Goal: Task Accomplishment & Management: Manage account settings

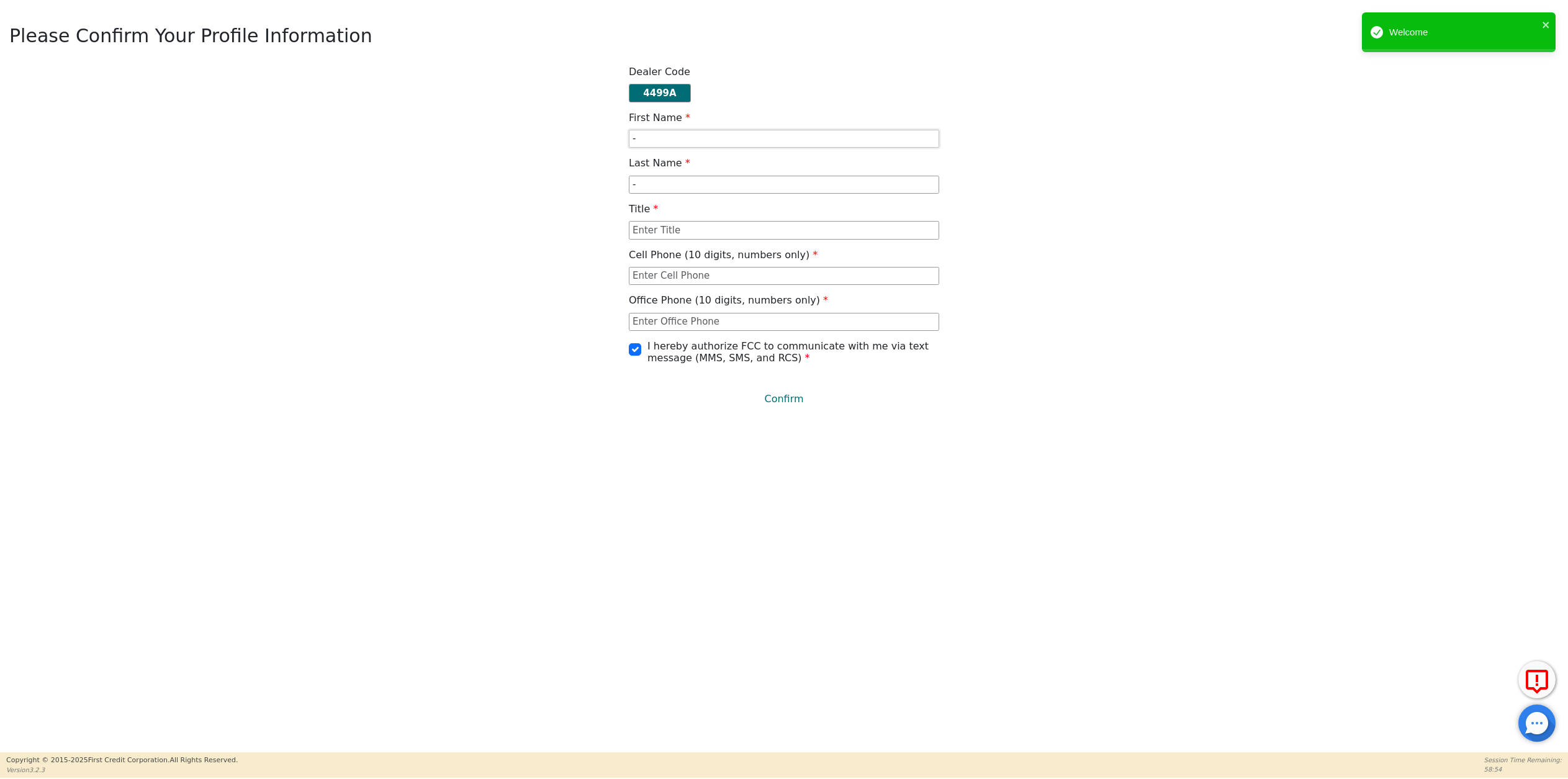
click at [661, 142] on input "-" at bounding box center [784, 139] width 310 height 19
drag, startPoint x: 655, startPoint y: 140, endPoint x: 591, endPoint y: 142, distance: 64.0
click at [591, 142] on div "Dealer Code 4499A First Name - Last Name - Title Cell Phone (10 digits, numbers…" at bounding box center [784, 239] width 1559 height 347
click at [667, 237] on input "text" at bounding box center [784, 230] width 310 height 19
click at [663, 144] on input "-" at bounding box center [784, 139] width 310 height 19
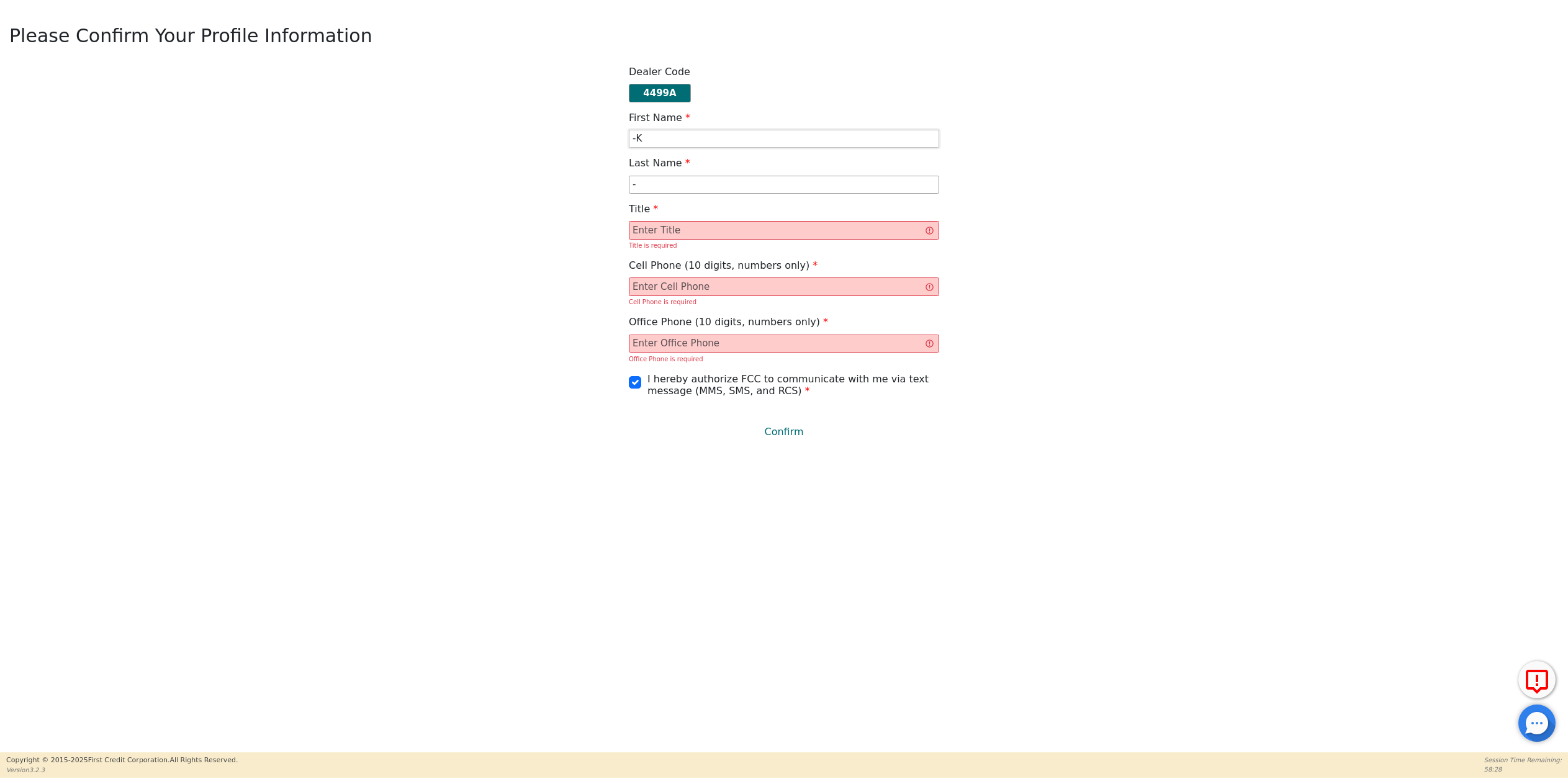
type input "-"
type input "[PERSON_NAME]"
drag, startPoint x: 666, startPoint y: 190, endPoint x: 537, endPoint y: 166, distance: 131.2
click at [537, 166] on div "Dealer Code 4499A First Name [PERSON_NAME] Last Name - Title Title is required …" at bounding box center [784, 256] width 1559 height 380
type input "[PERSON_NAME]"
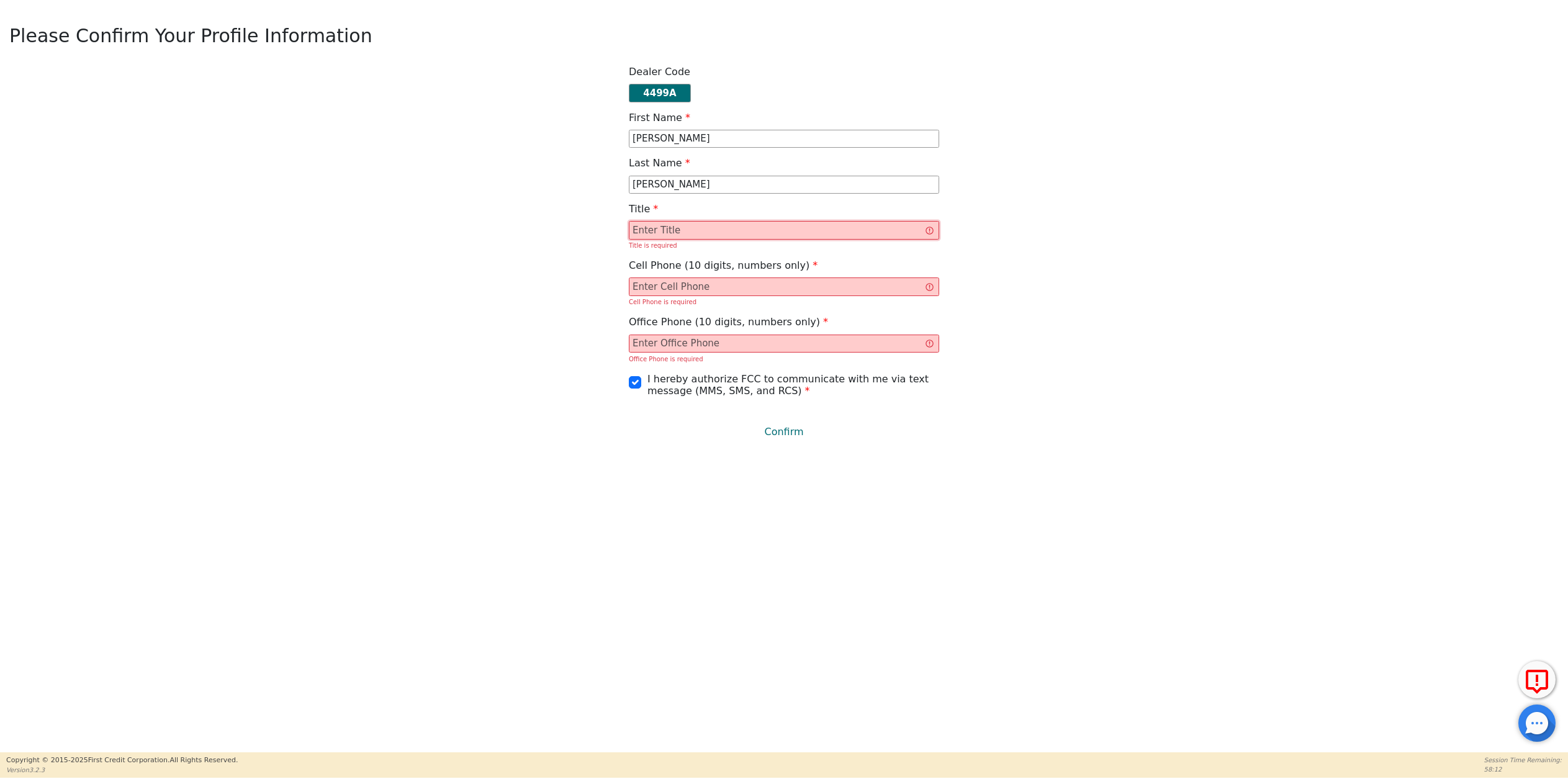
click at [647, 231] on input "text" at bounding box center [784, 230] width 310 height 19
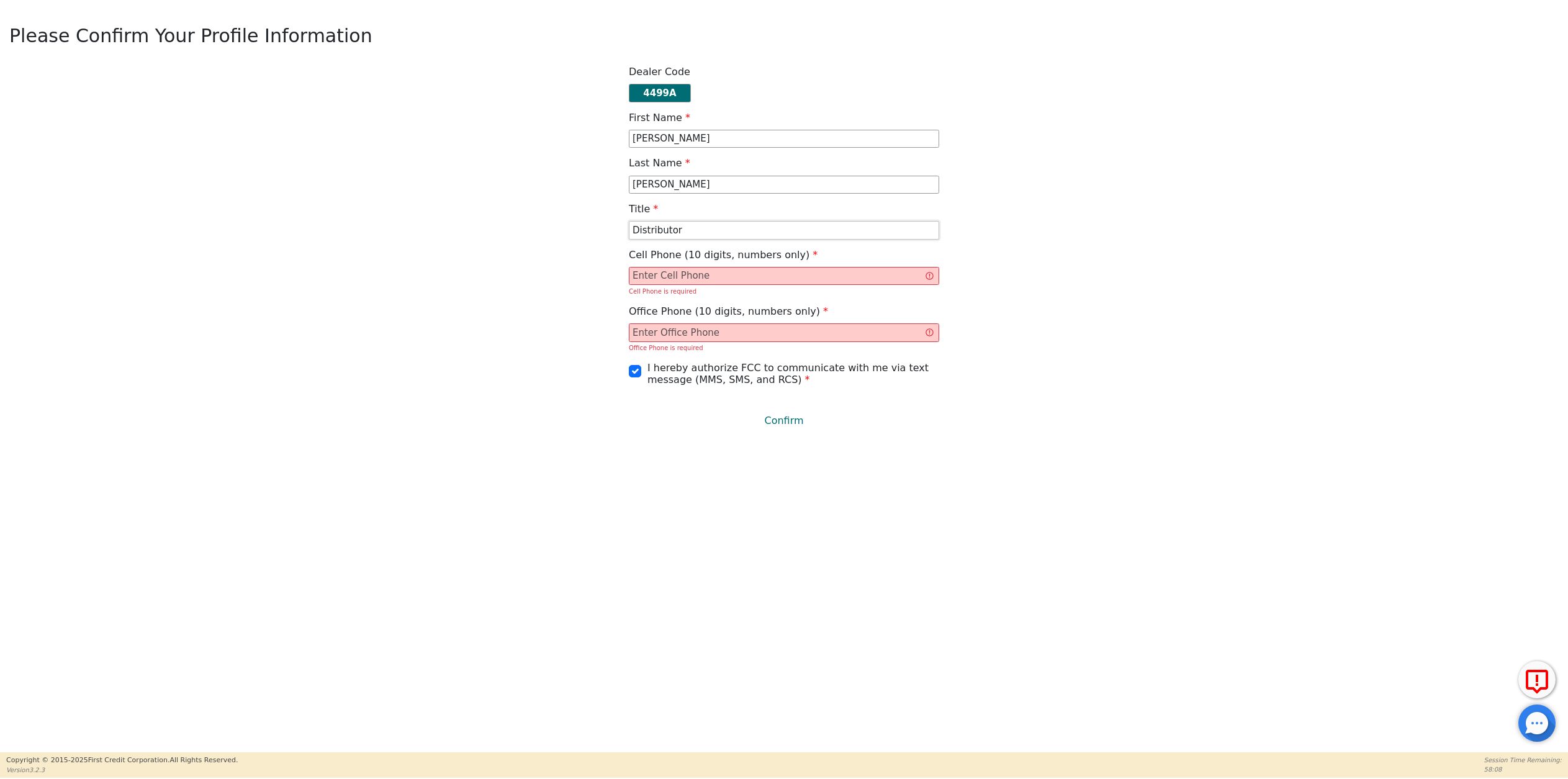
type input "Distributor"
click at [672, 278] on input "text" at bounding box center [784, 277] width 310 height 19
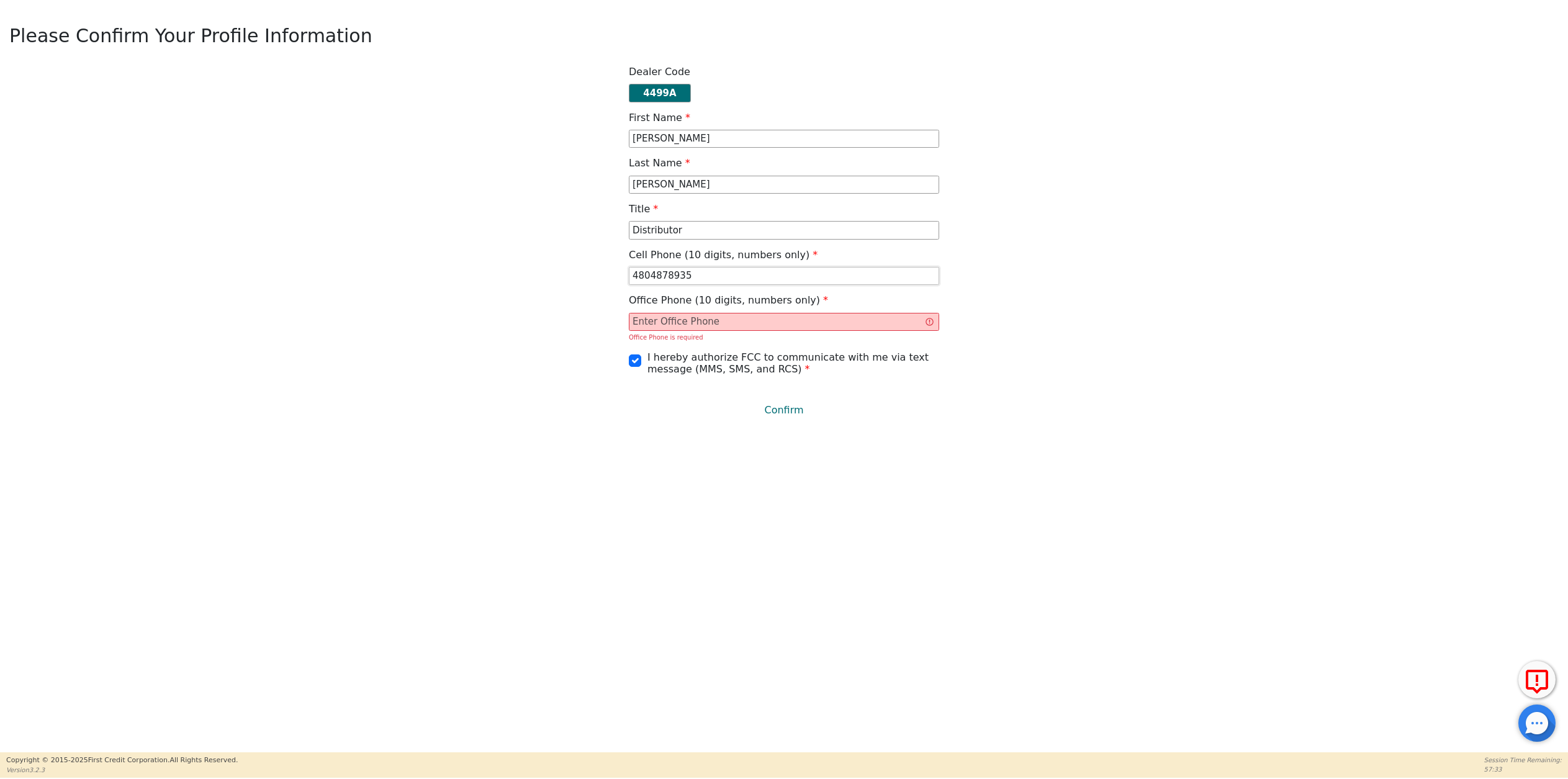
type input "4804878935"
click at [655, 325] on input "text" at bounding box center [784, 322] width 310 height 19
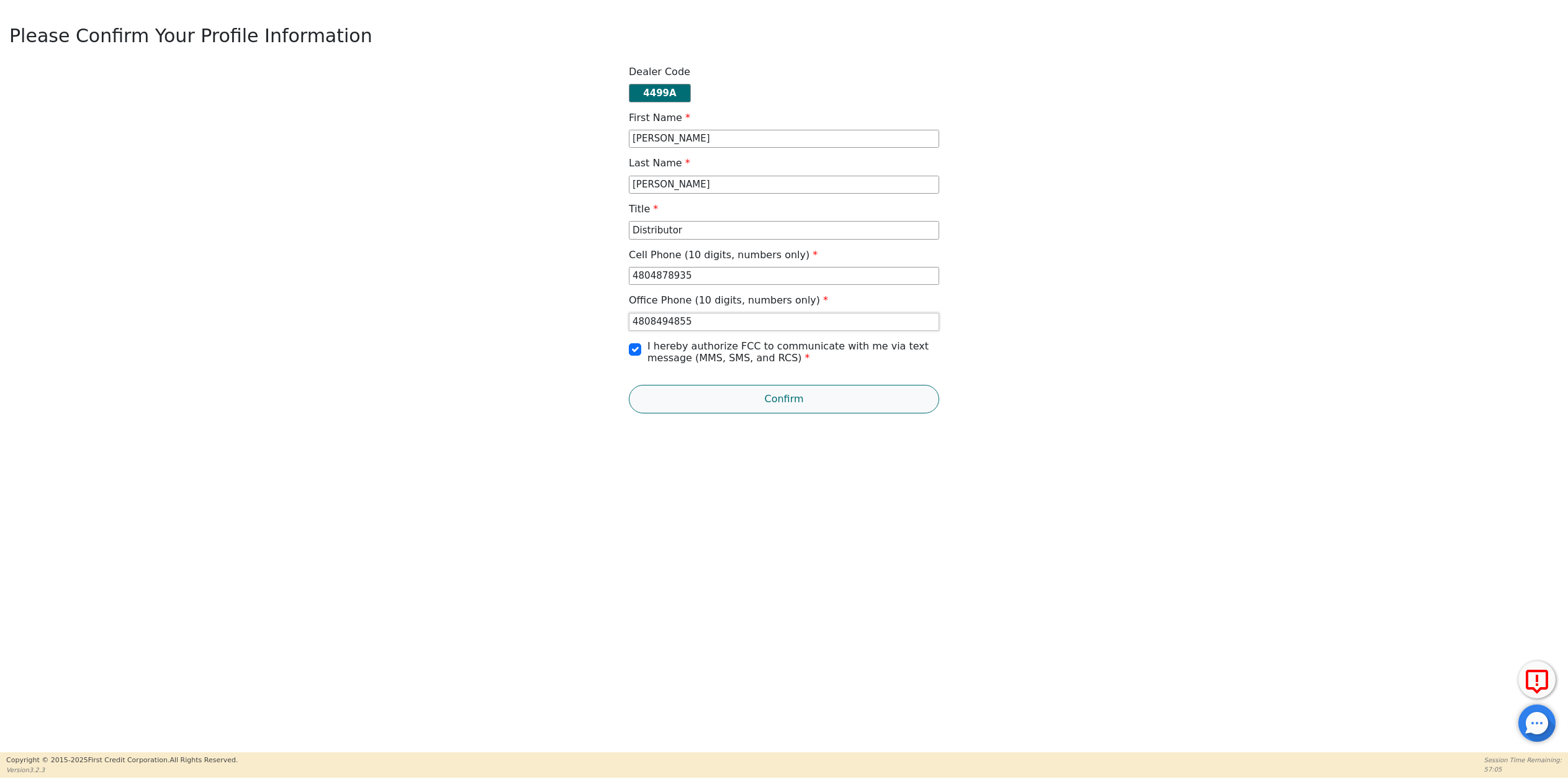
type input "4808494855"
click at [784, 404] on button "Confirm" at bounding box center [784, 399] width 310 height 29
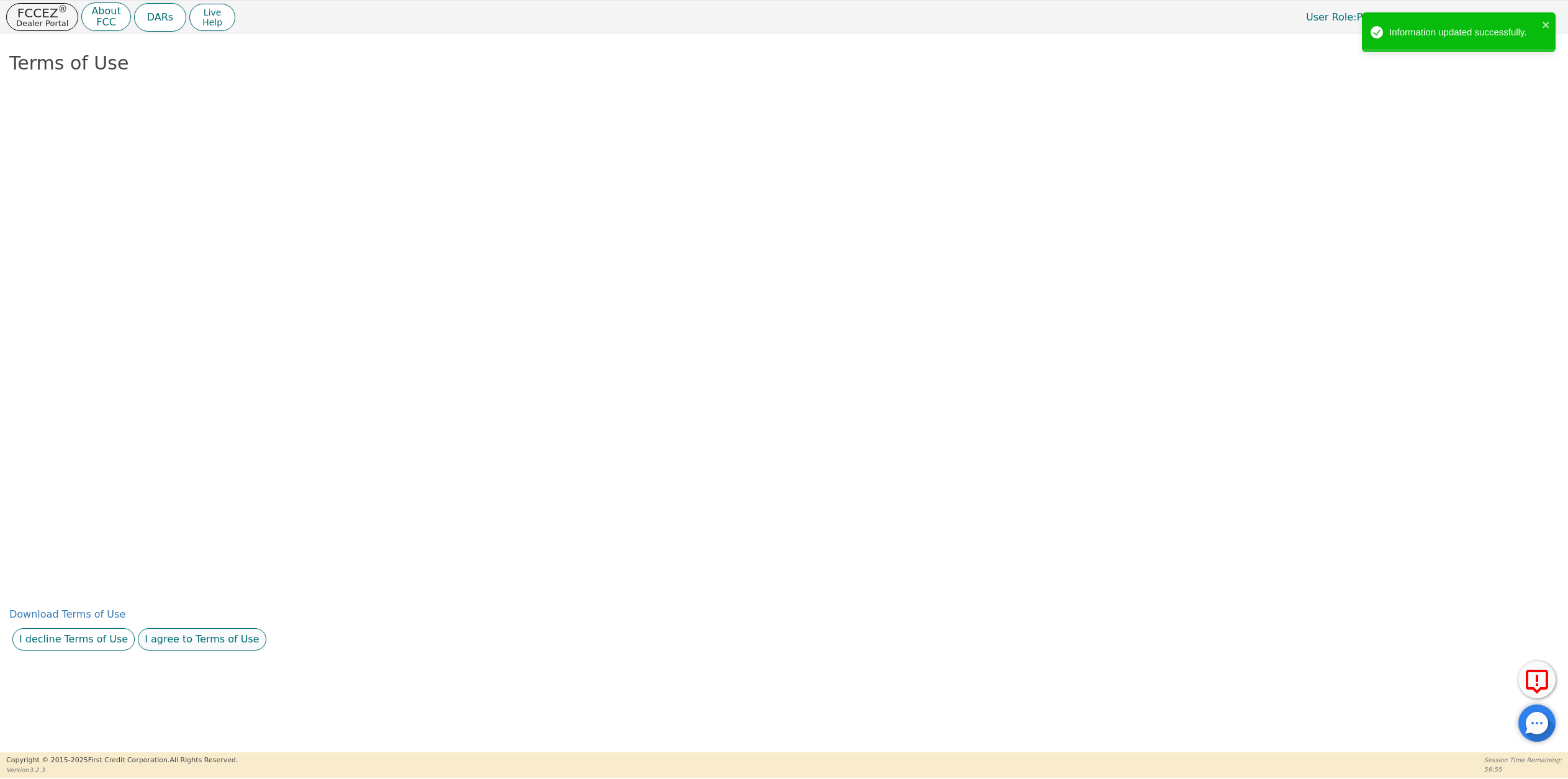
click at [190, 644] on button "I agree to Terms of Use" at bounding box center [202, 639] width 129 height 22
click at [237, 646] on button "I agree to this privacy policy" at bounding box center [242, 639] width 154 height 22
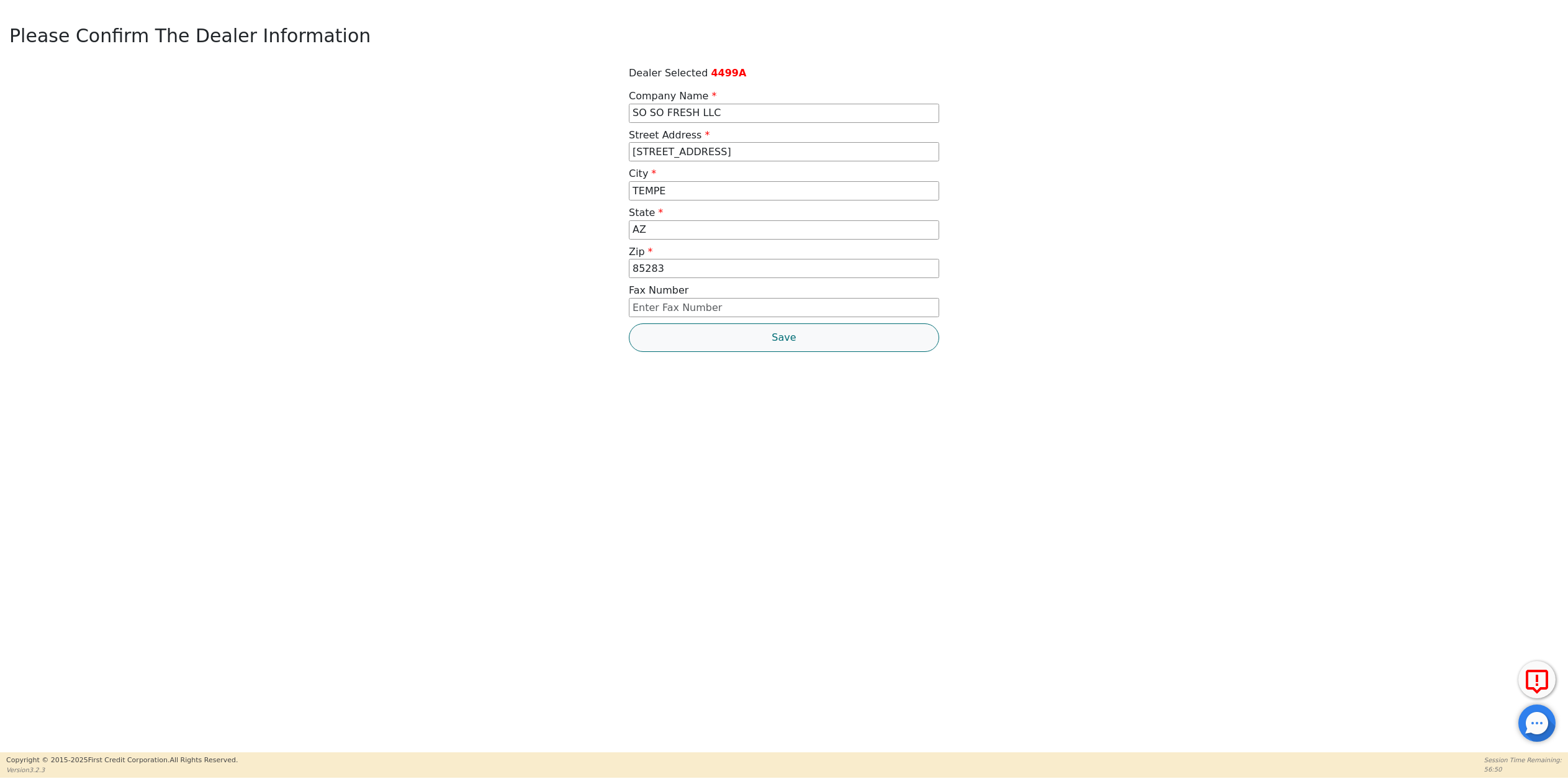
click at [791, 344] on button "Save" at bounding box center [784, 338] width 310 height 29
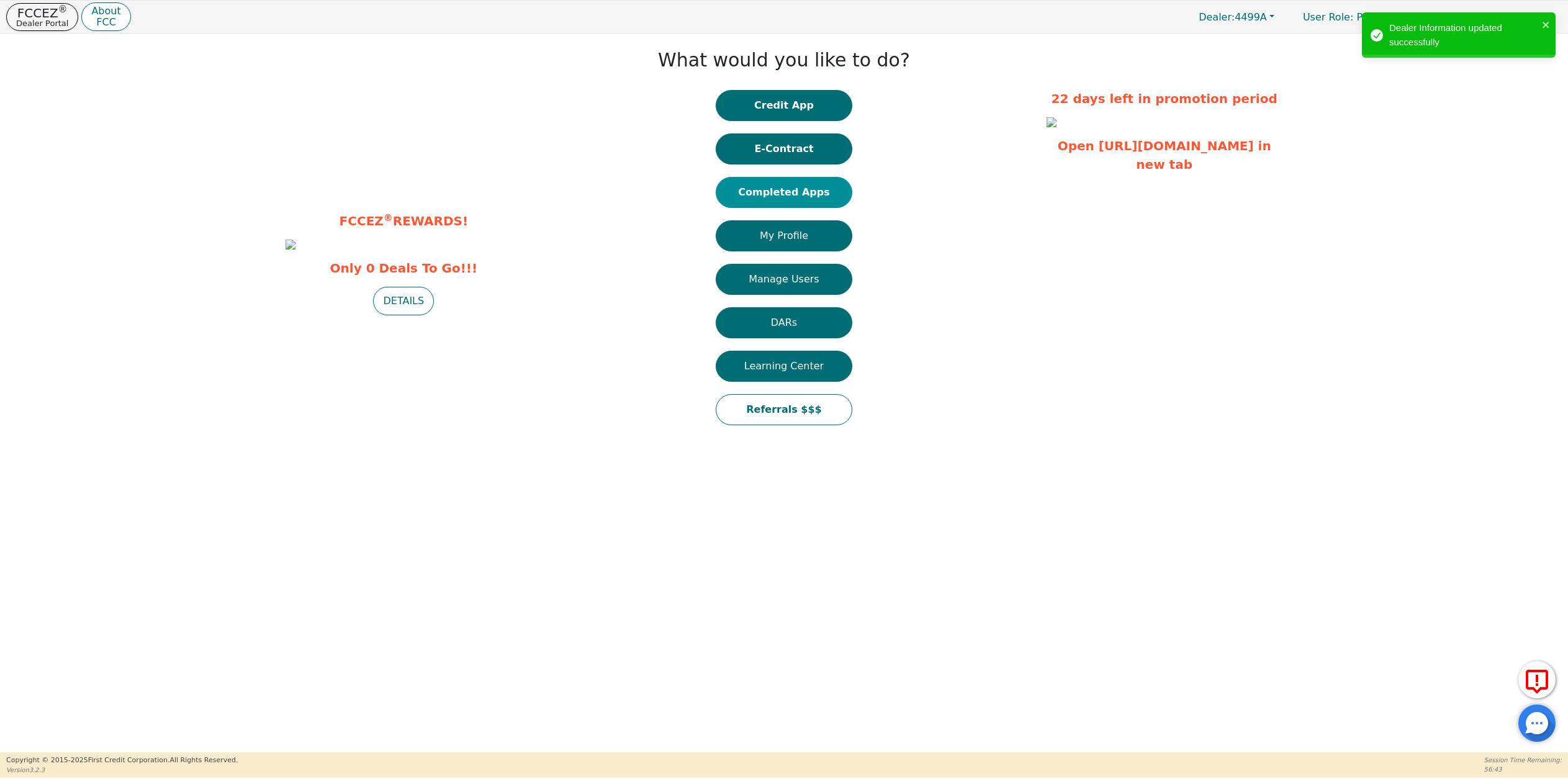
click at [795, 188] on button "Completed Apps" at bounding box center [783, 192] width 136 height 31
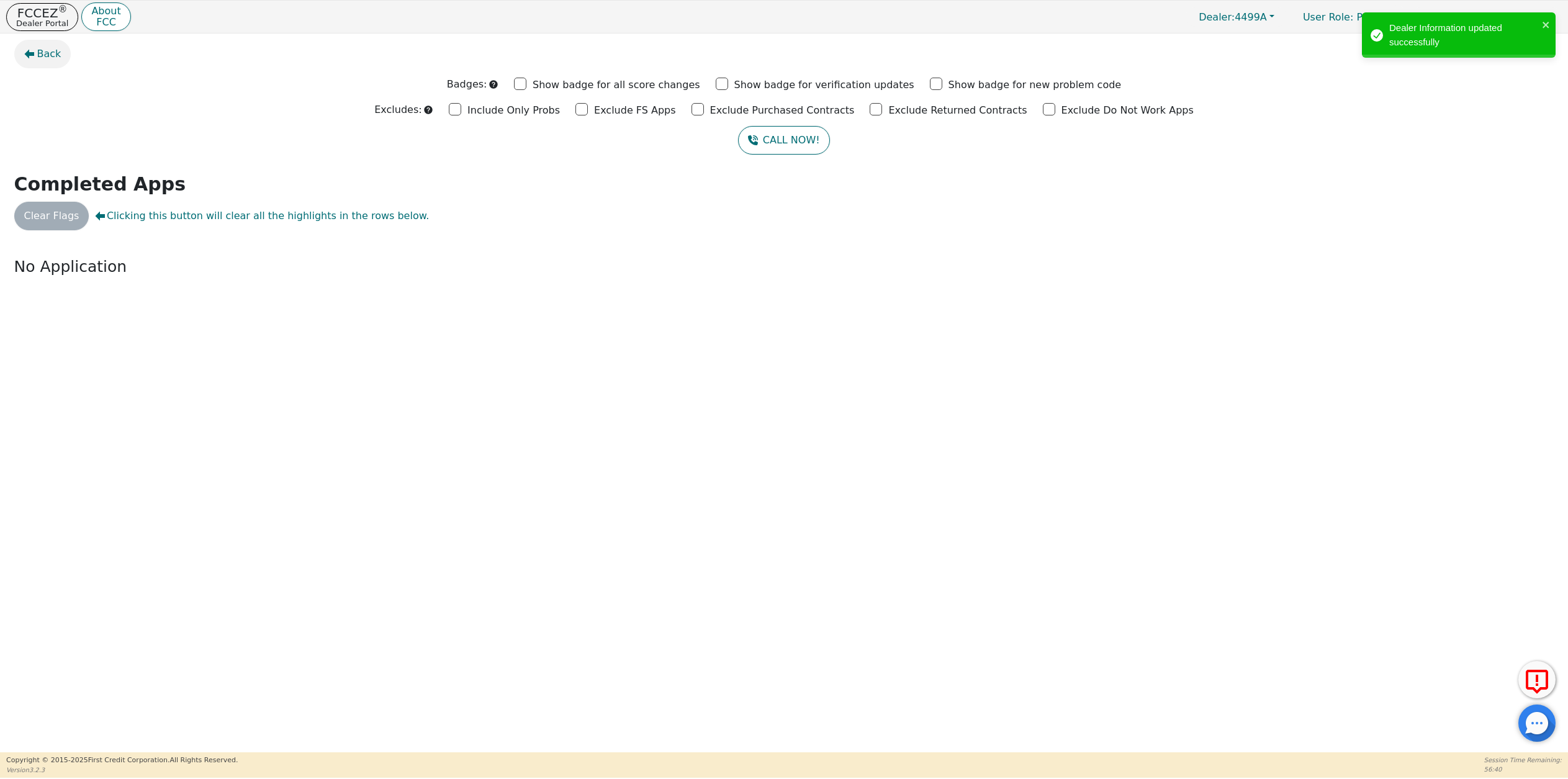
click at [48, 61] on span "Back" at bounding box center [50, 53] width 25 height 15
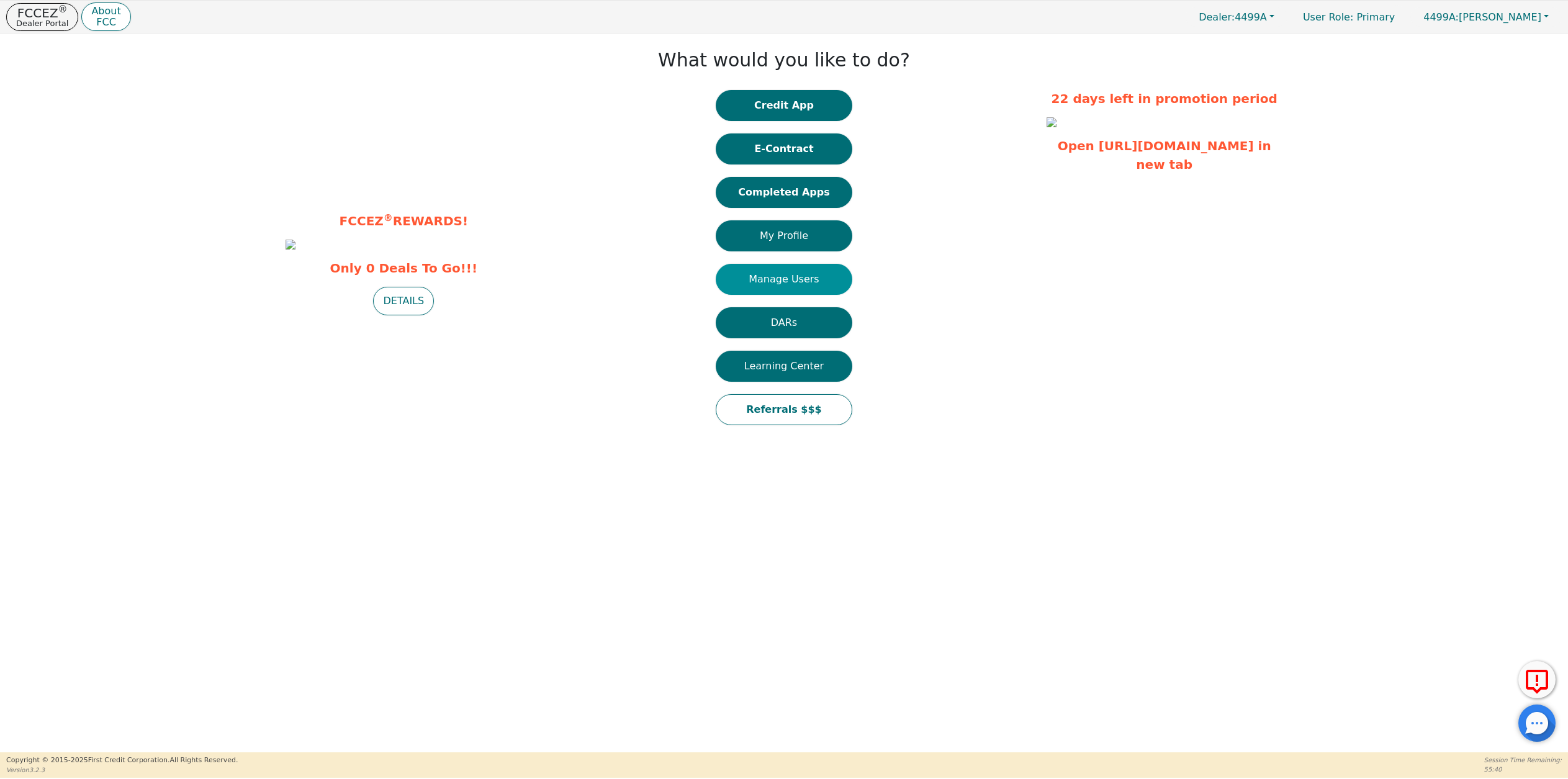
click at [801, 278] on button "Manage Users" at bounding box center [783, 279] width 136 height 31
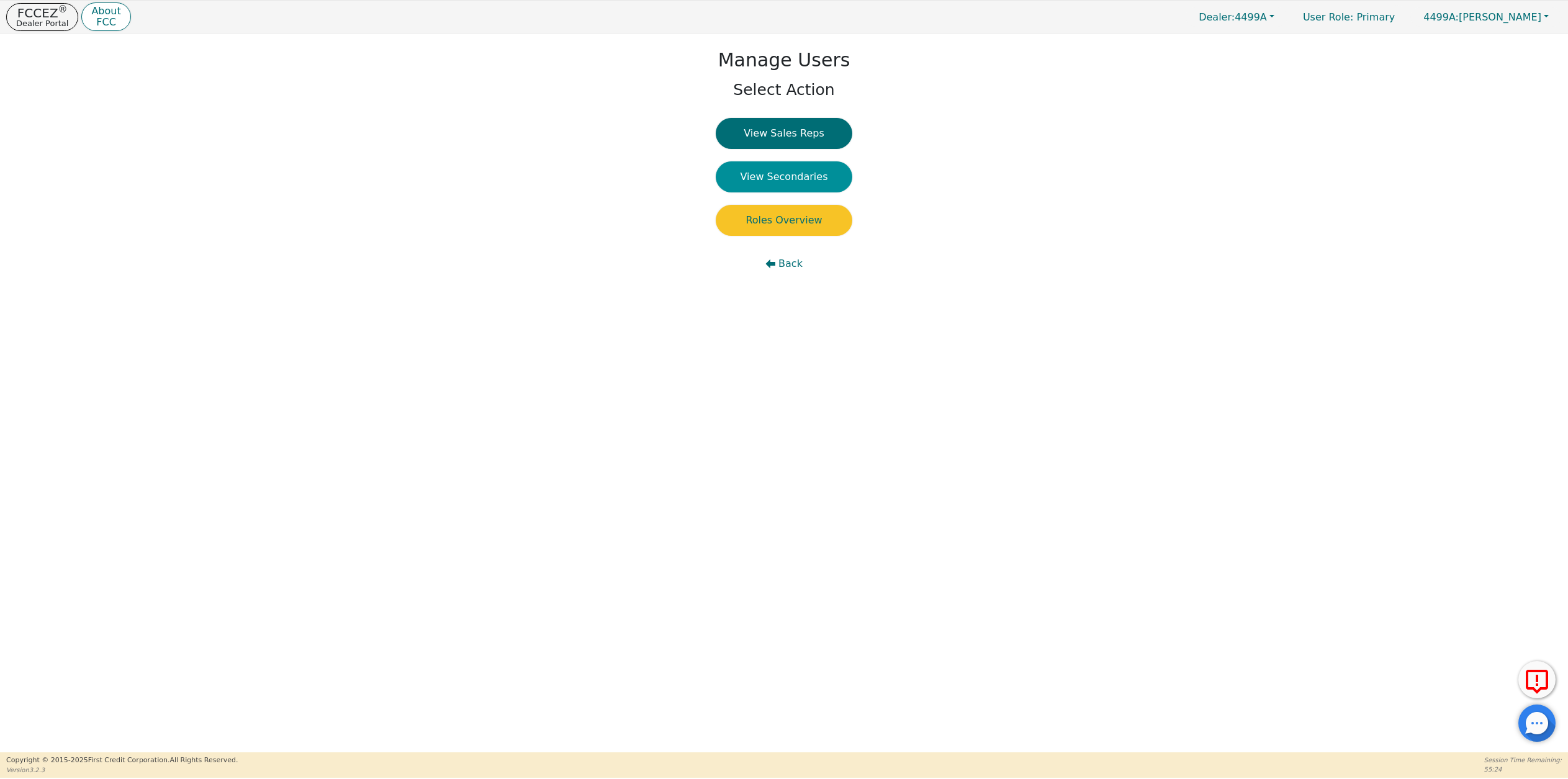
click at [791, 177] on button "View Secondaries" at bounding box center [783, 177] width 136 height 31
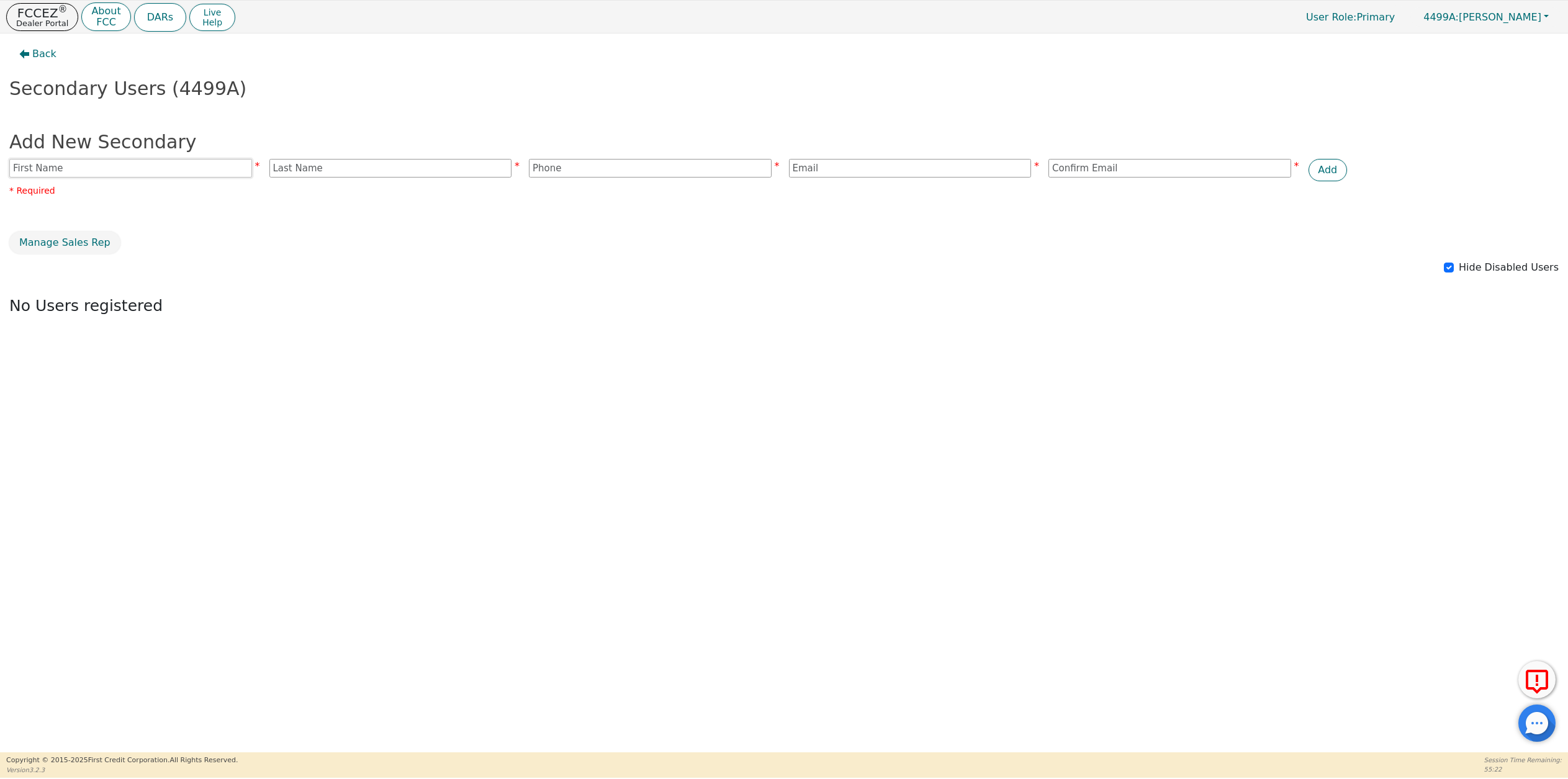
click at [108, 173] on input "text" at bounding box center [131, 168] width 243 height 19
type input "[PERSON_NAME]"
type input "[EMAIL_ADDRESS][DOMAIN_NAME]"
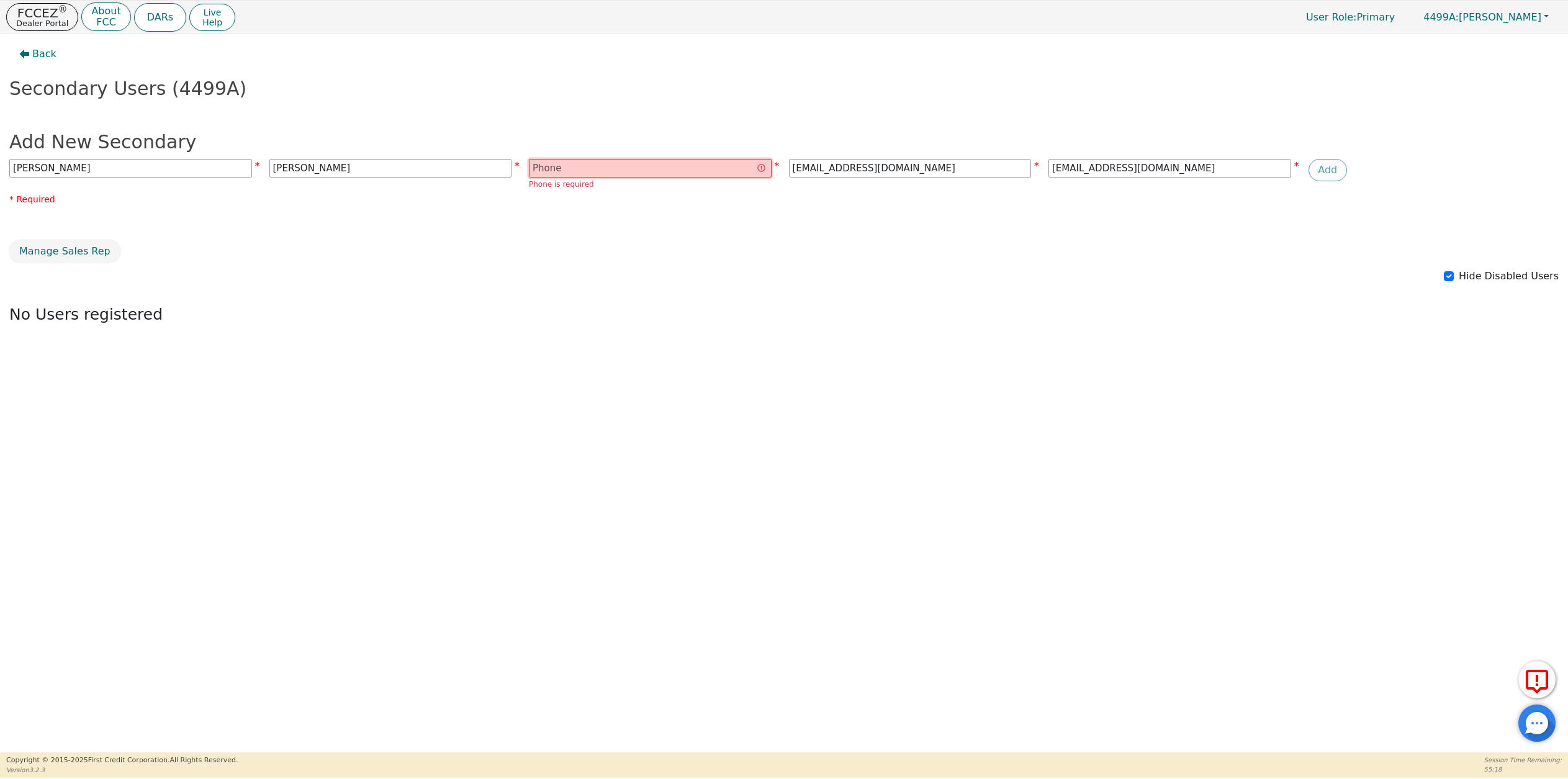
click at [583, 172] on input "text" at bounding box center [650, 168] width 243 height 19
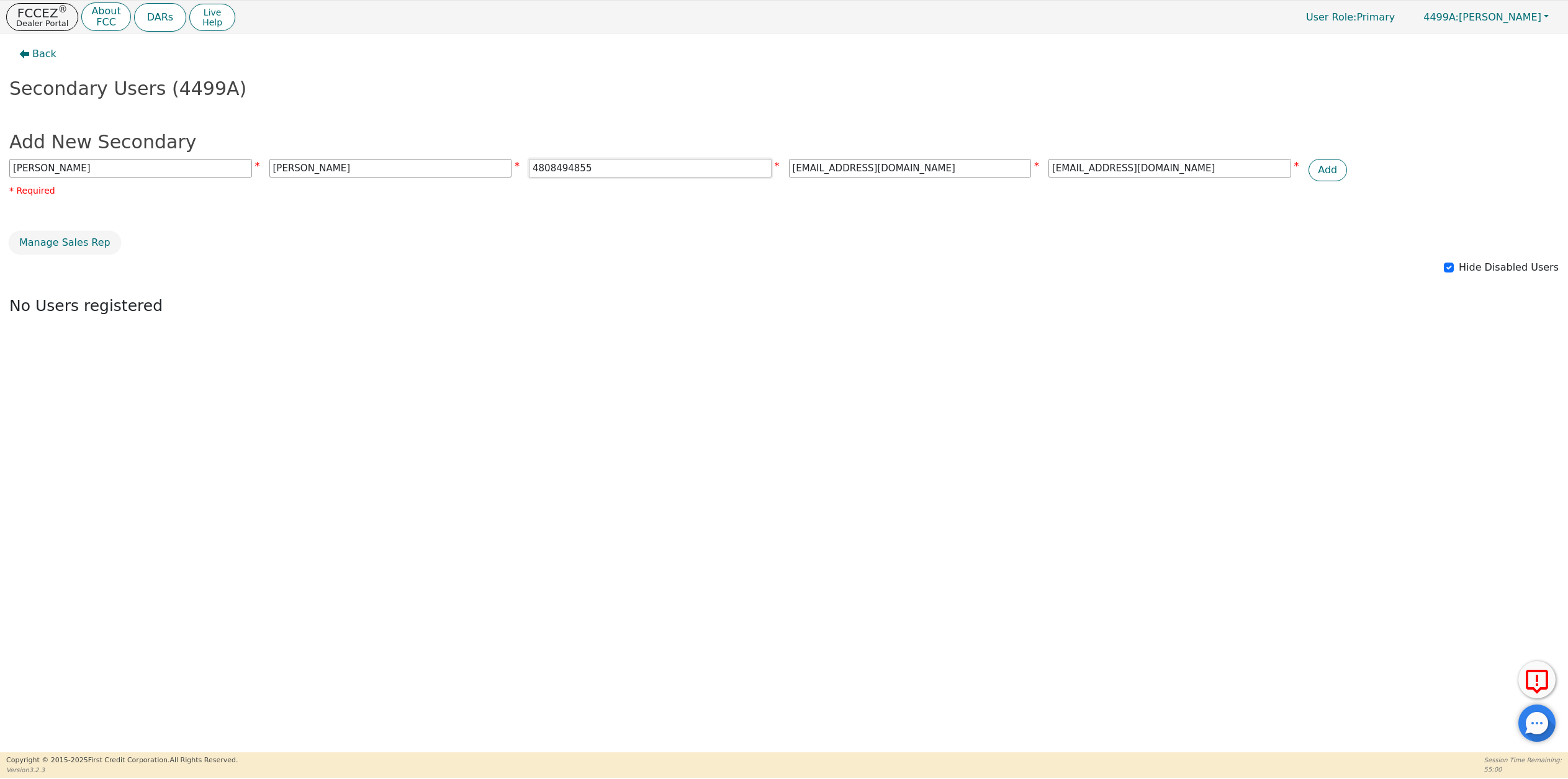
type input "4808494855"
drag, startPoint x: 948, startPoint y: 174, endPoint x: 570, endPoint y: 170, distance: 378.0
click at [570, 170] on div "[PERSON_NAME] 4808494855 [EMAIL_ADDRESS][DOMAIN_NAME] [EMAIL_ADDRESS][DOMAIN_NA…" at bounding box center [784, 170] width 1559 height 22
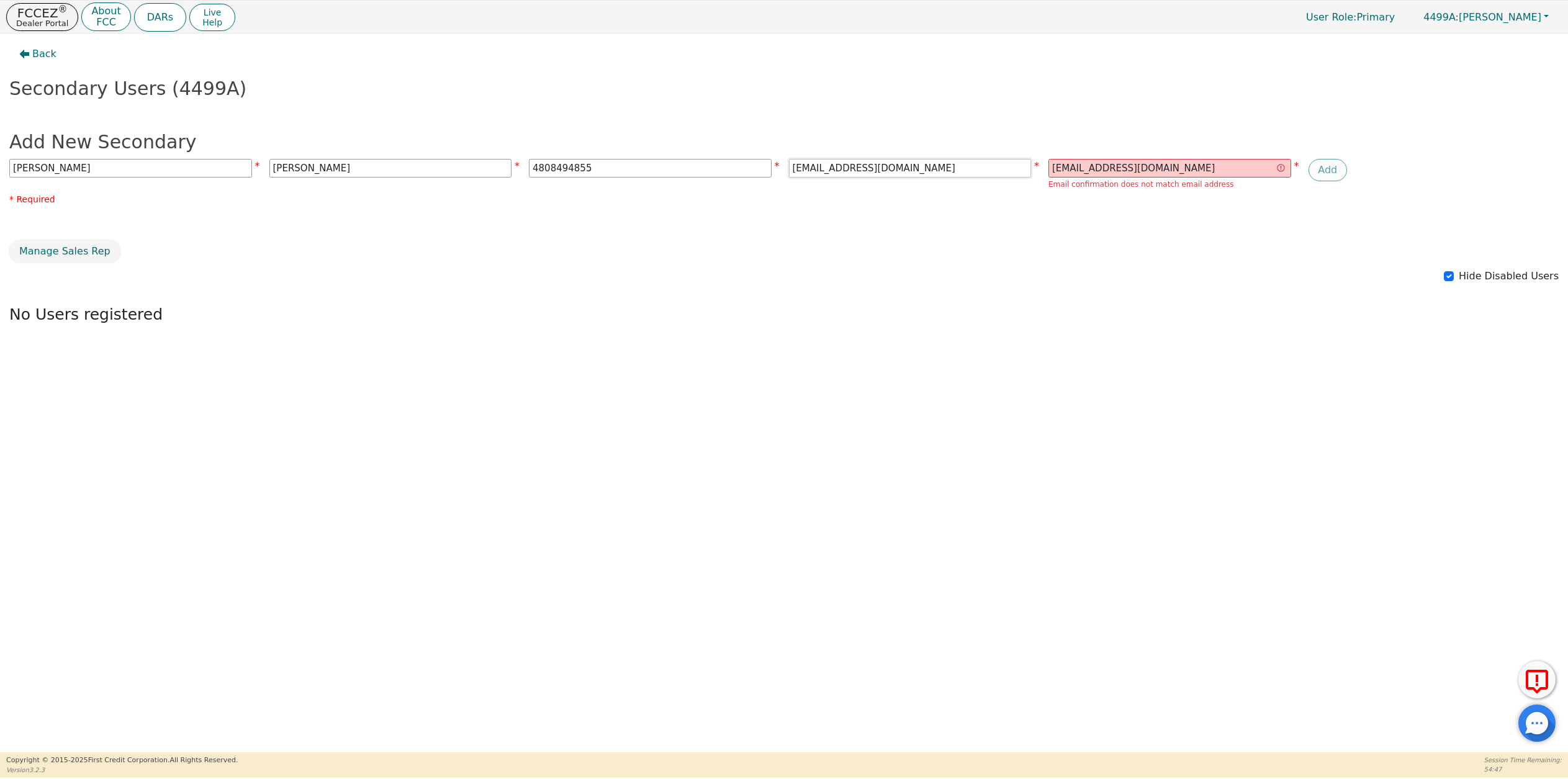
drag, startPoint x: 904, startPoint y: 166, endPoint x: 715, endPoint y: 157, distance: 189.2
click at [715, 157] on div "Add New Secondary [PERSON_NAME] 4808494855 [EMAIL_ADDRESS][DOMAIN_NAME] [EMAIL_…" at bounding box center [784, 170] width 1549 height 84
type input "[EMAIL_ADDRESS][DOMAIN_NAME]"
drag, startPoint x: 1186, startPoint y: 171, endPoint x: 907, endPoint y: 155, distance: 279.5
click at [907, 155] on div "Add New Secondary [PERSON_NAME] 4808494855 [EMAIL_ADDRESS][DOMAIN_NAME] [EMAIL_…" at bounding box center [784, 170] width 1549 height 84
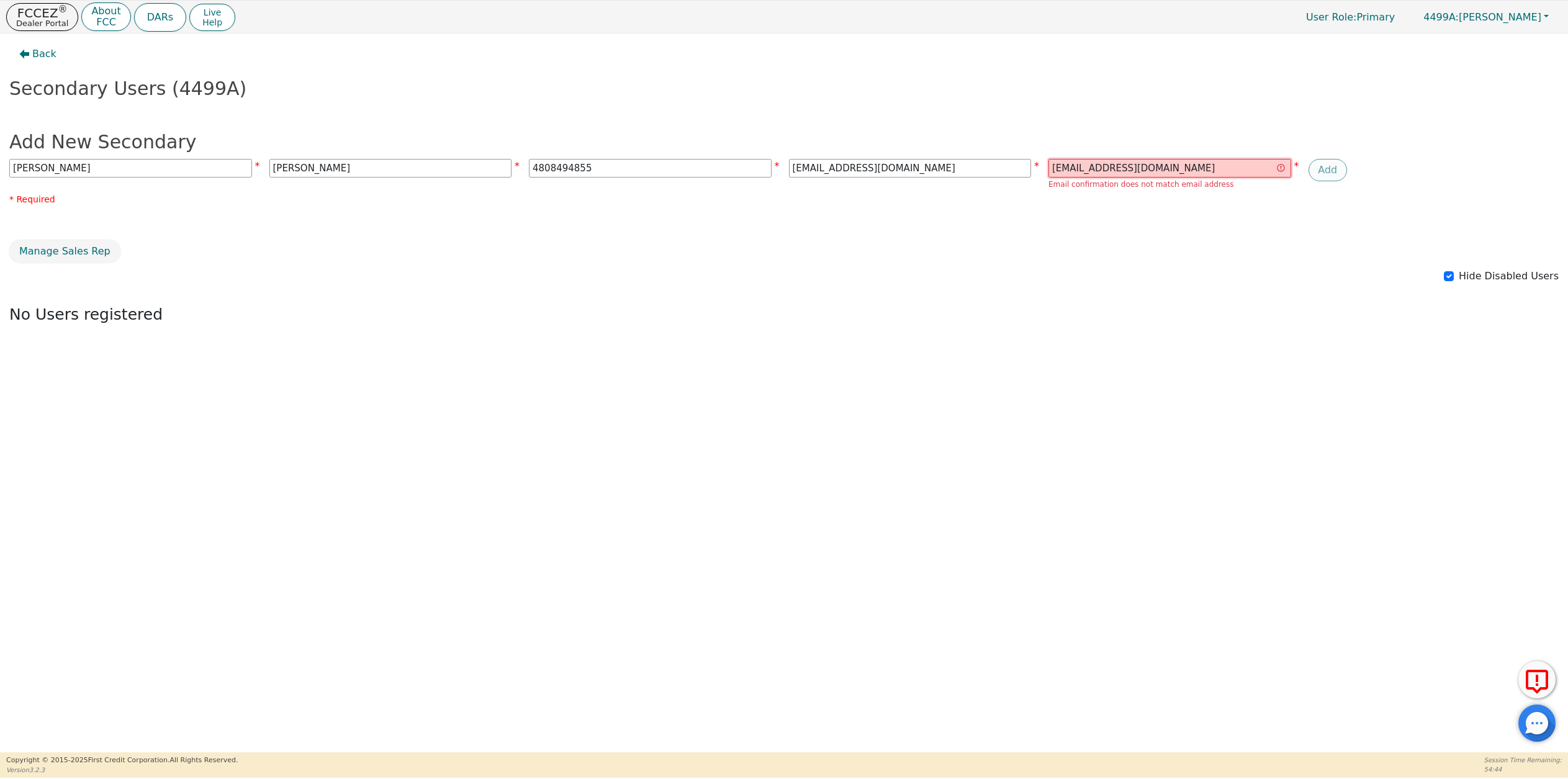
paste input "amaz2019"
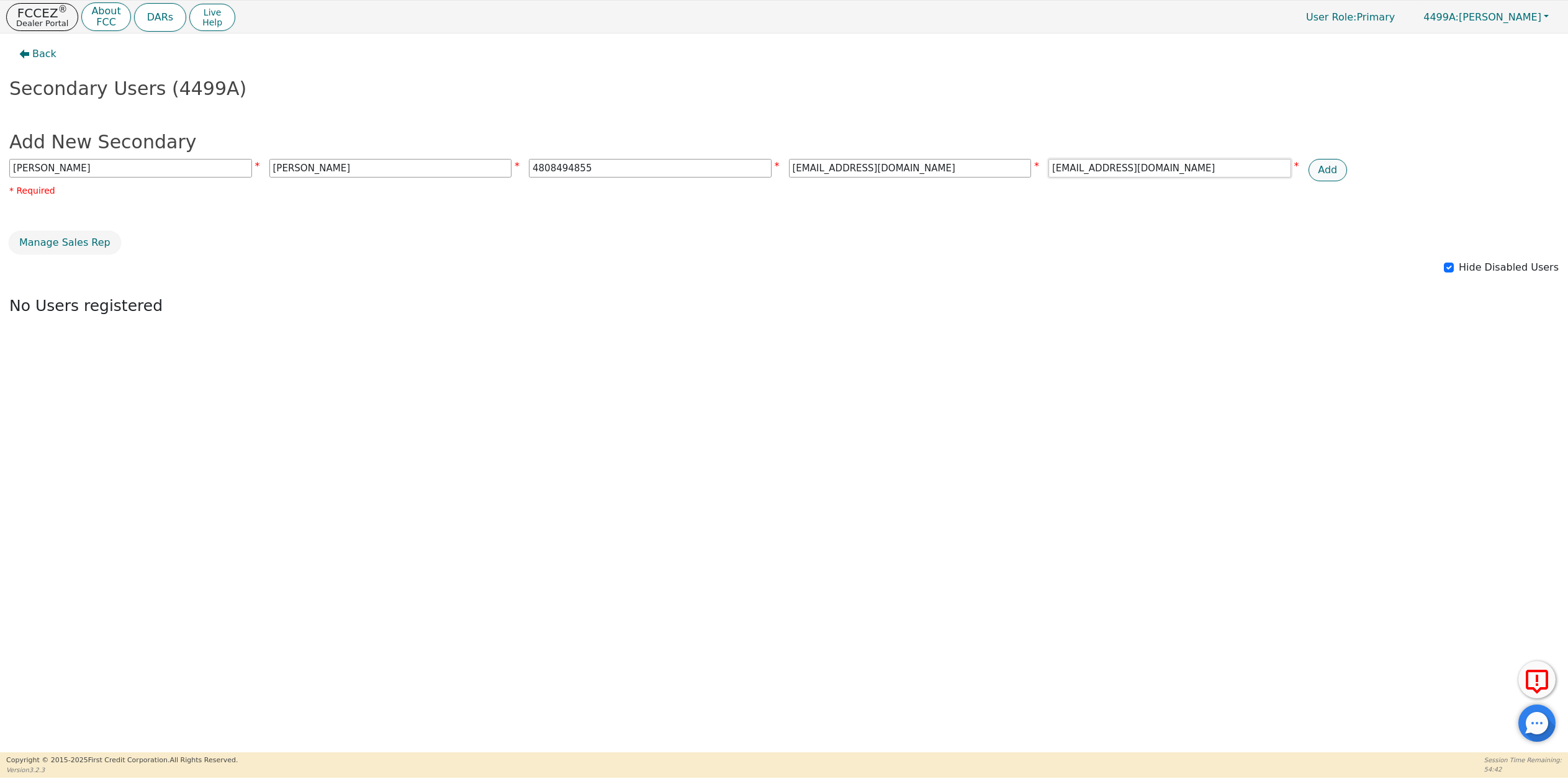
type input "[EMAIL_ADDRESS][DOMAIN_NAME]"
click at [1328, 171] on button "Add" at bounding box center [1328, 170] width 39 height 22
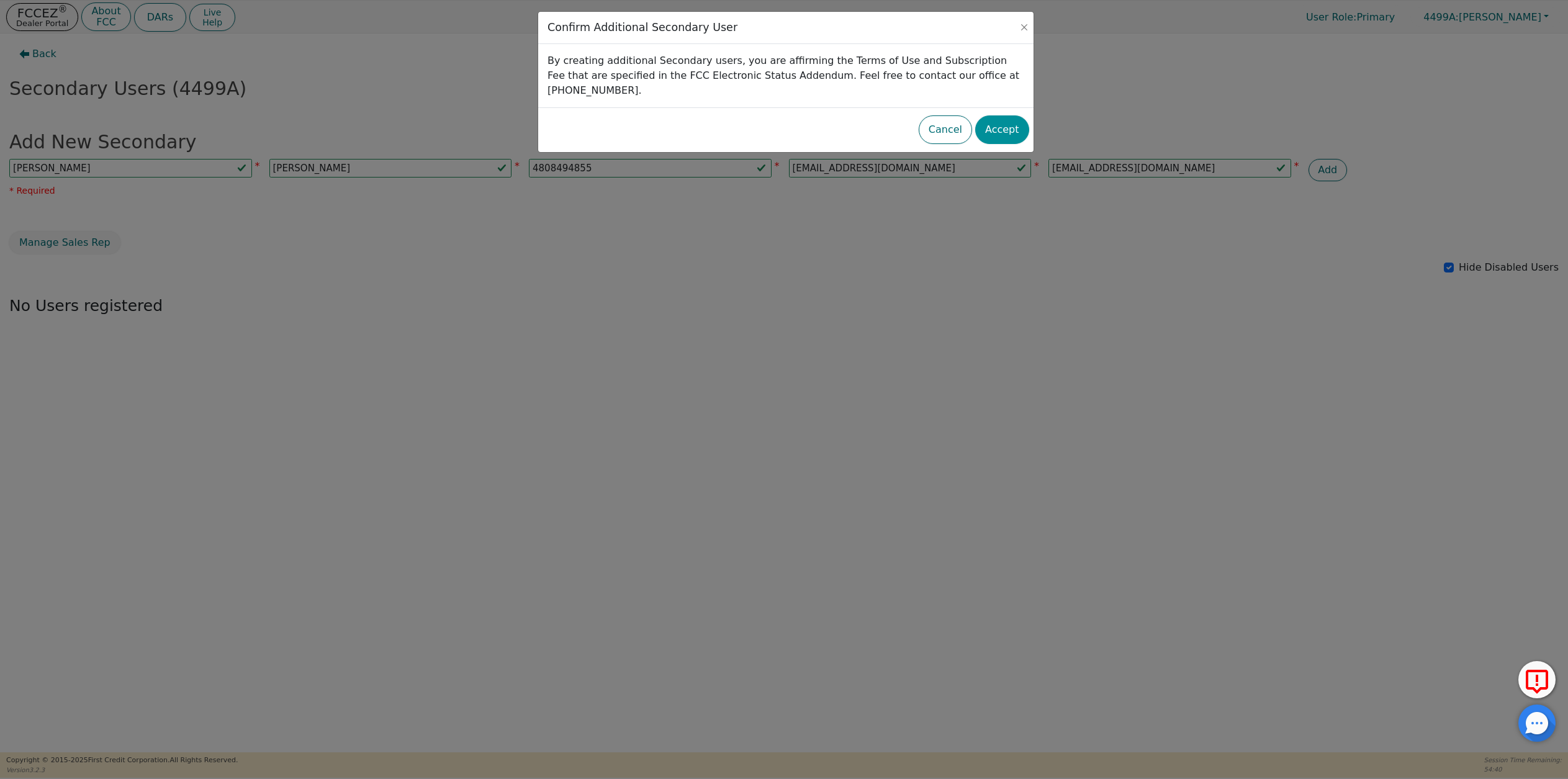
click at [1000, 116] on button "Accept" at bounding box center [1002, 130] width 54 height 29
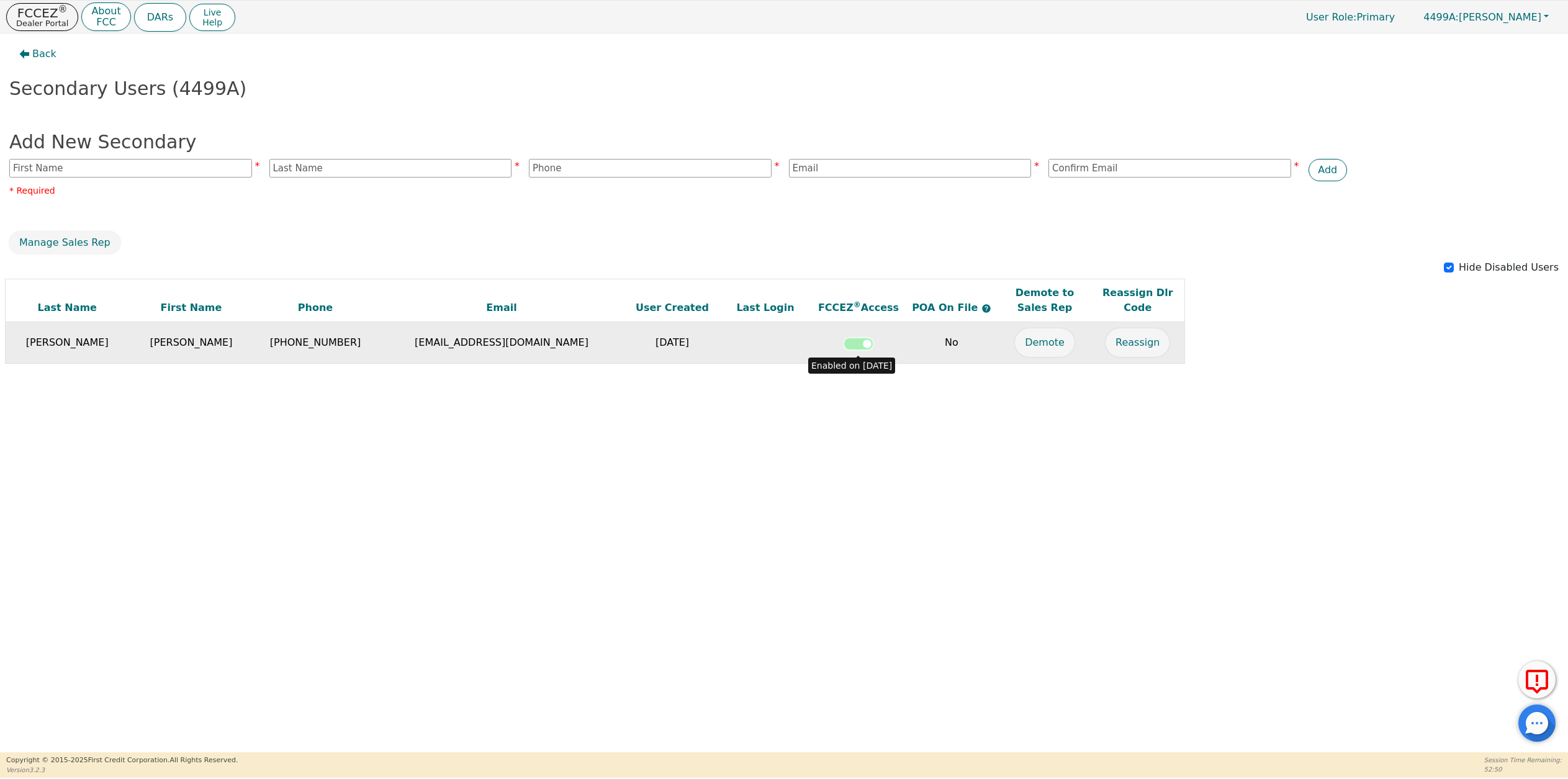
click at [865, 347] on input "checkbox" at bounding box center [858, 344] width 30 height 12
click at [850, 348] on input "checkbox" at bounding box center [858, 344] width 30 height 12
